Goal: Check status

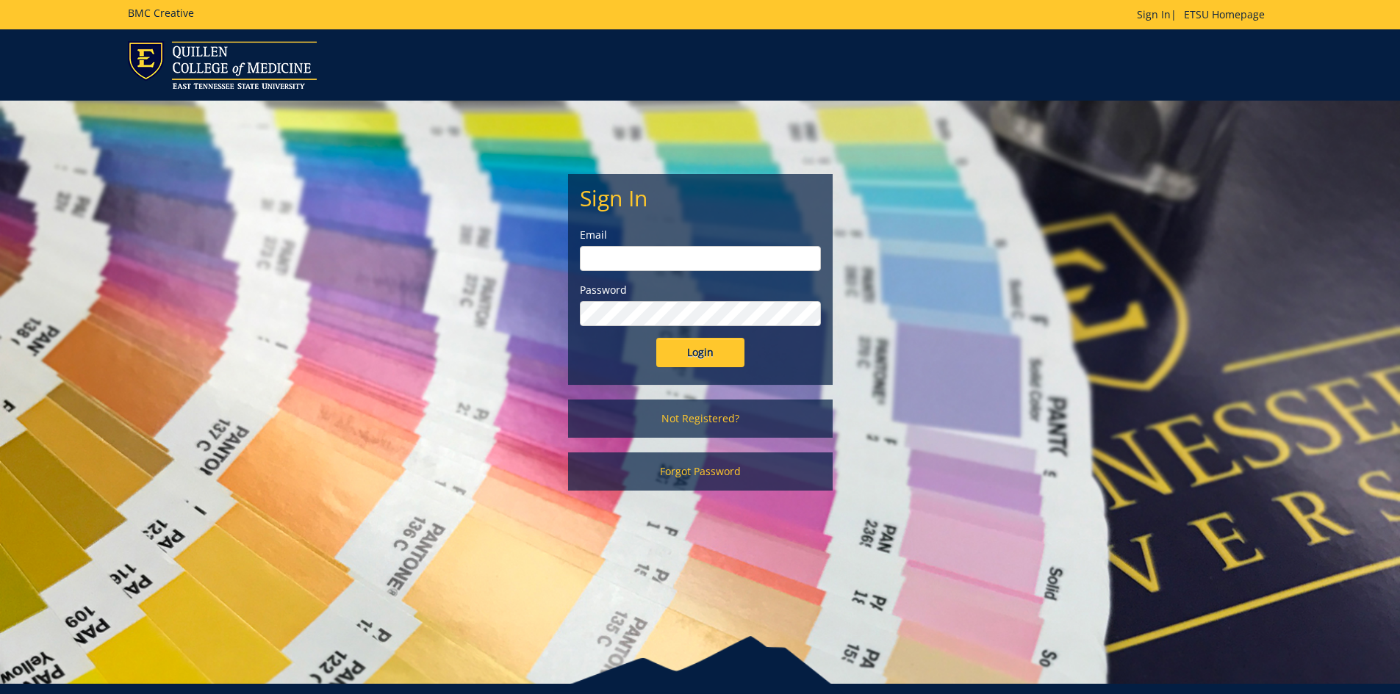
type input "[EMAIL_ADDRESS][DOMAIN_NAME]"
click at [689, 351] on input "Login" at bounding box center [700, 352] width 88 height 29
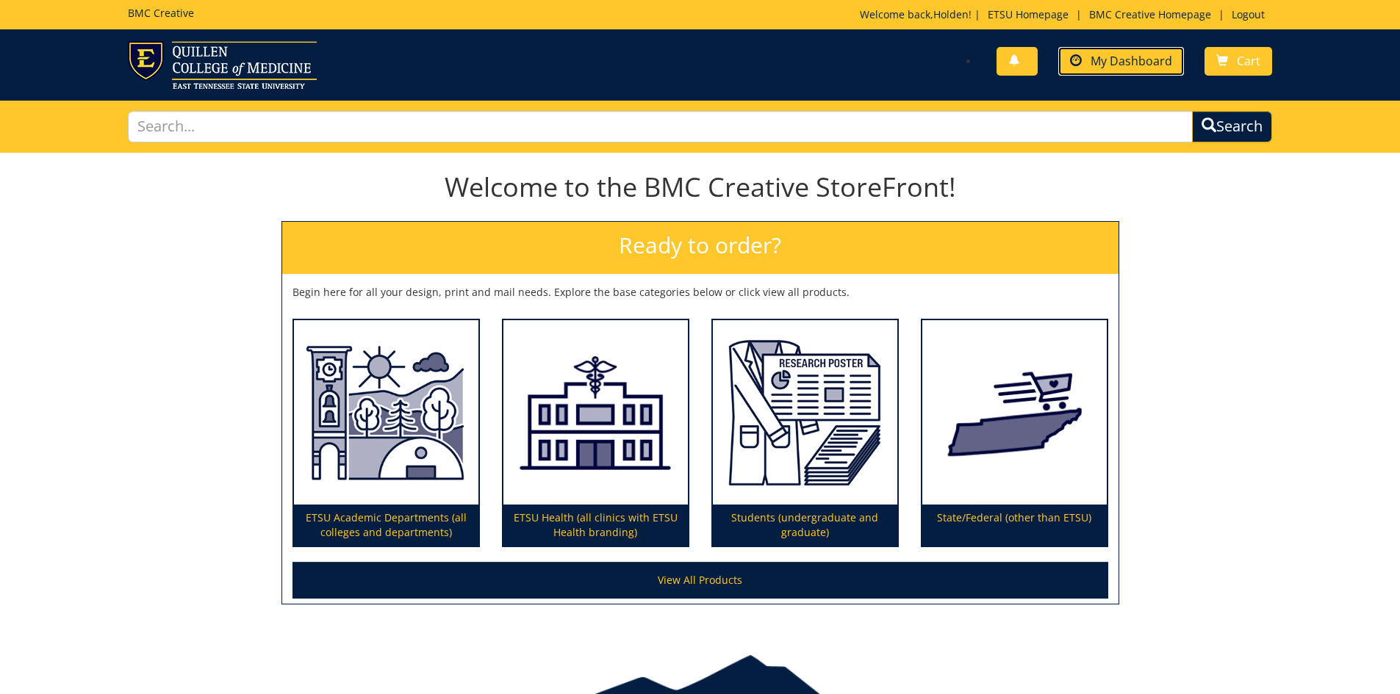
click at [1138, 55] on span "My Dashboard" at bounding box center [1132, 61] width 82 height 16
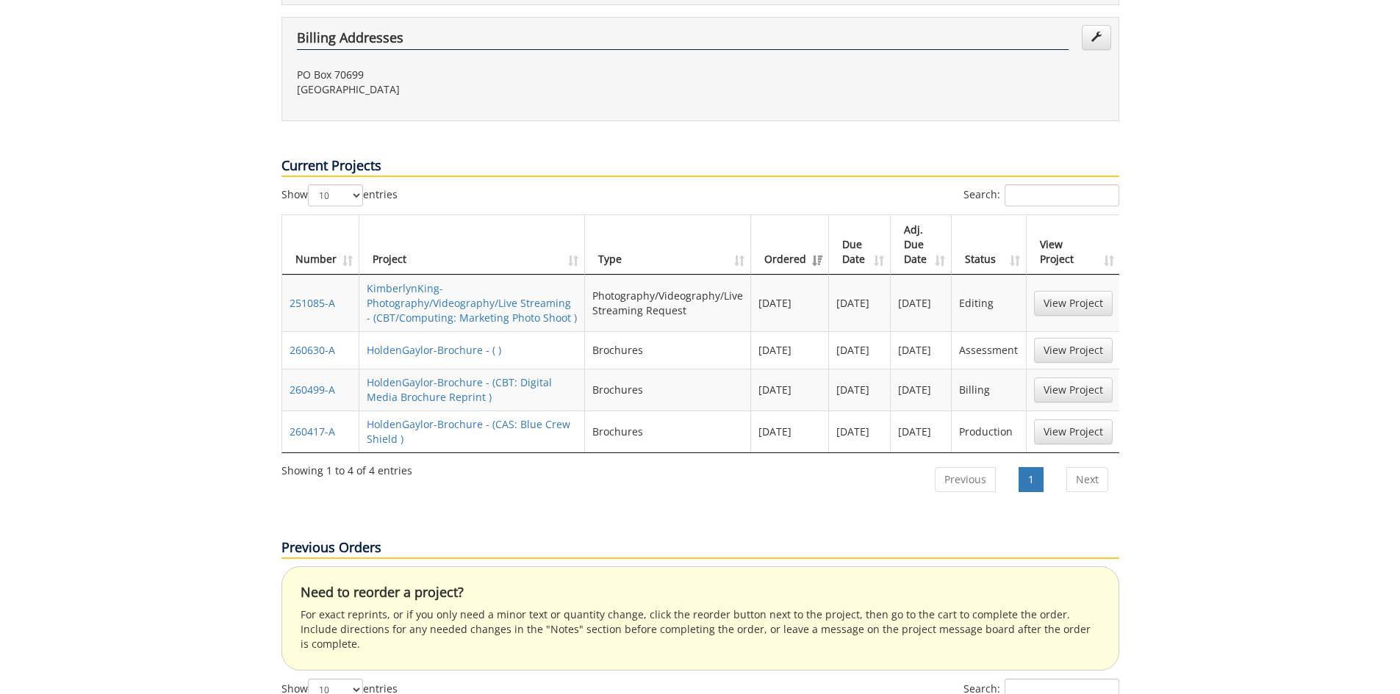
scroll to position [441, 0]
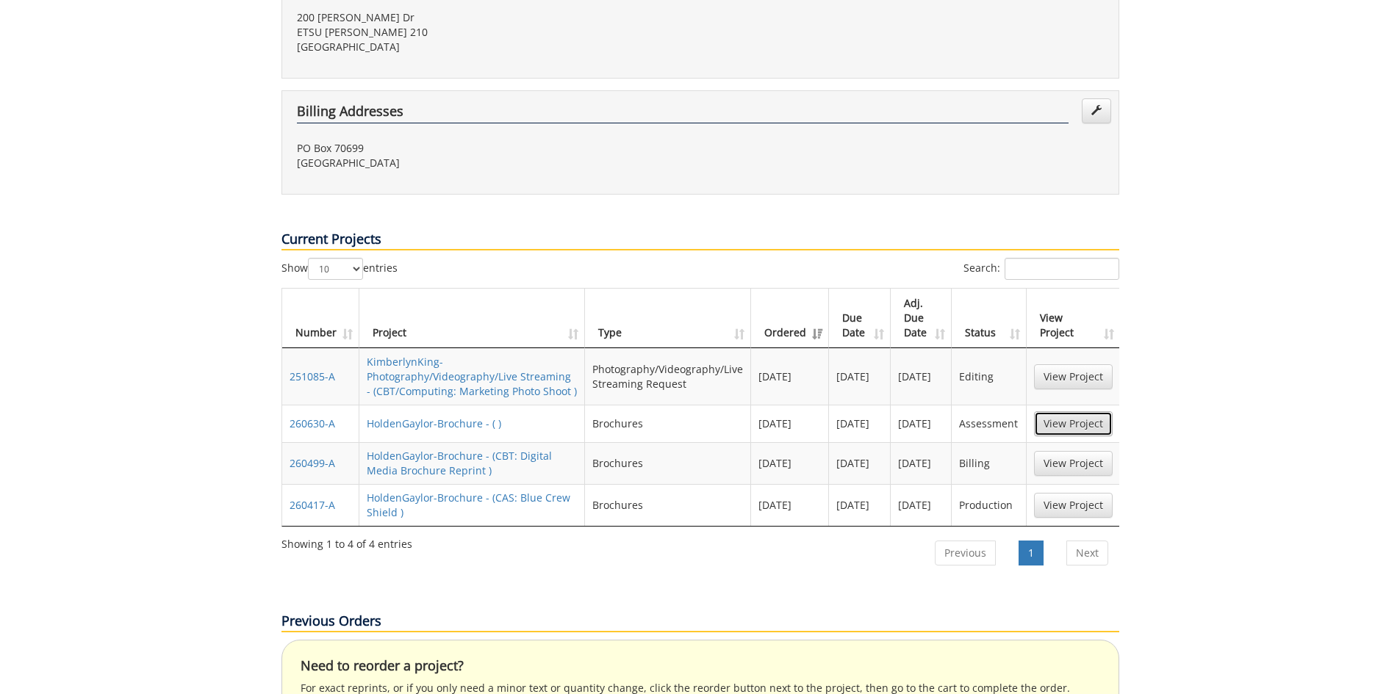
click at [1052, 412] on link "View Project" at bounding box center [1073, 424] width 79 height 25
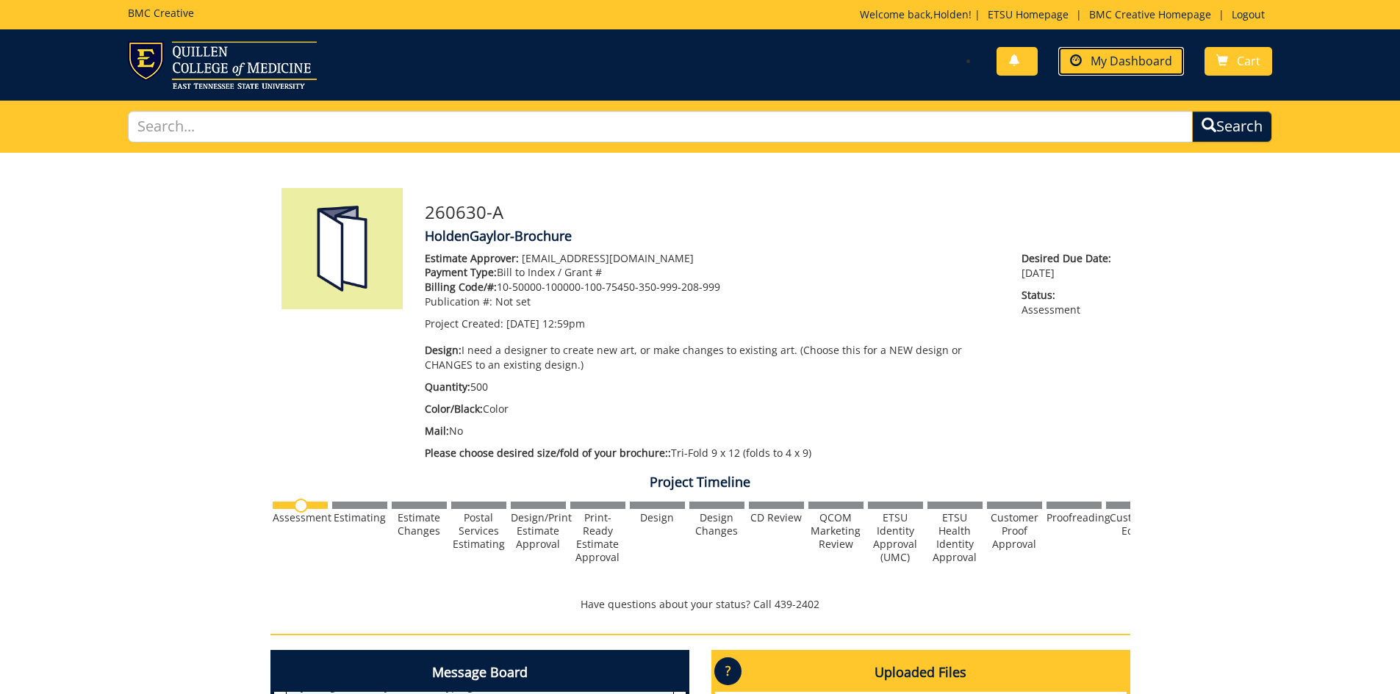
click at [1127, 65] on span "My Dashboard" at bounding box center [1132, 61] width 82 height 16
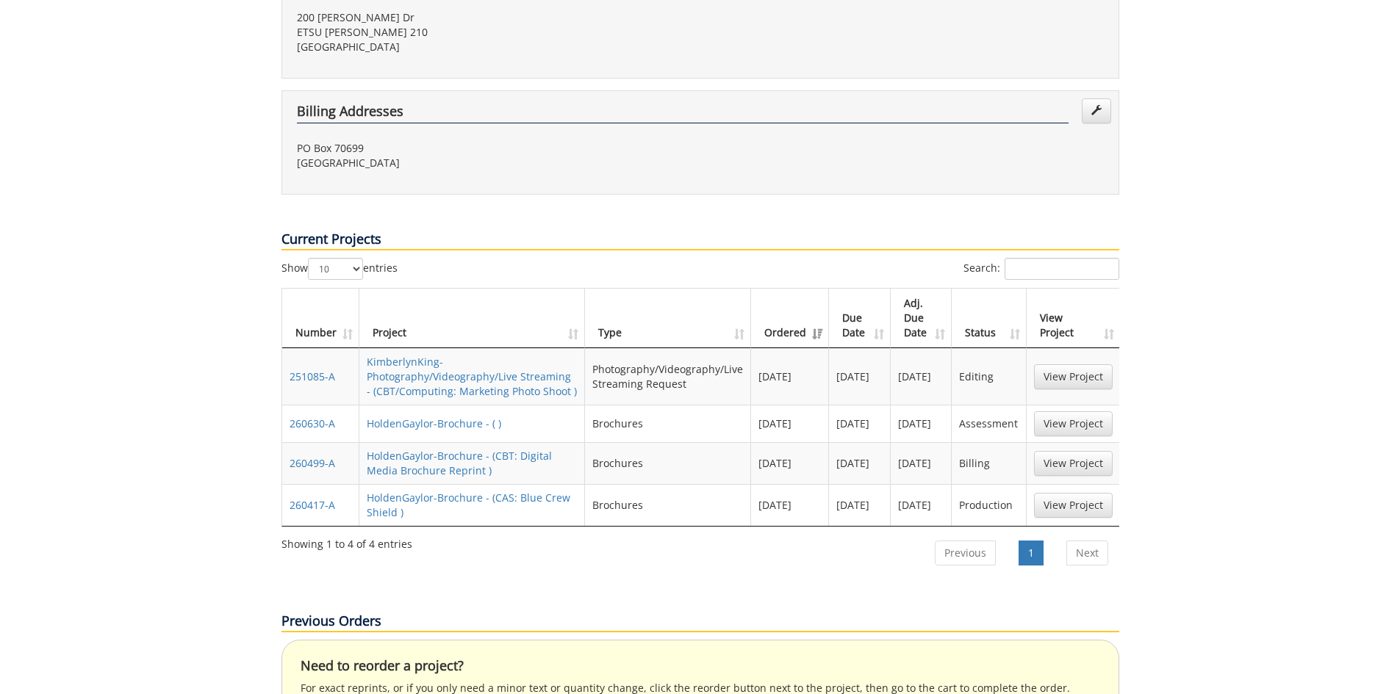
scroll to position [661, 0]
